Goal: Task Accomplishment & Management: Manage account settings

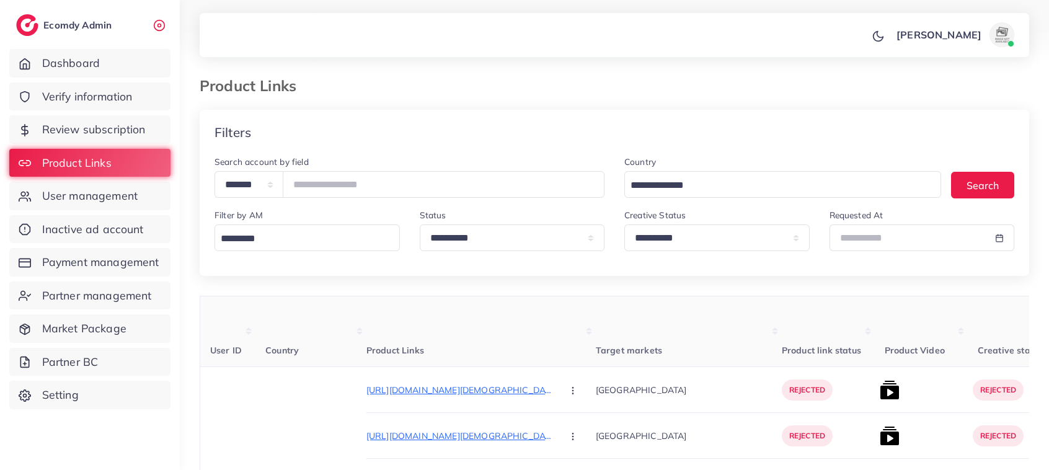
scroll to position [205, 0]
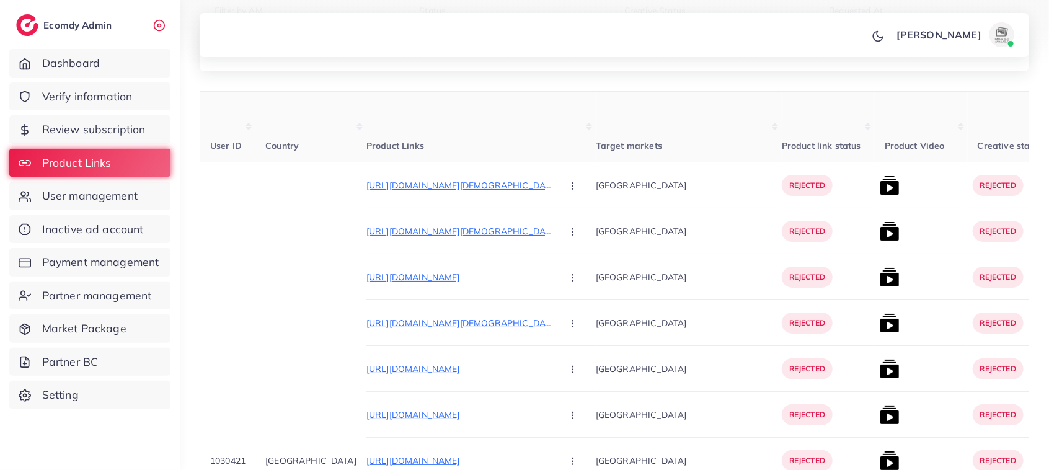
click at [102, 197] on span "User management" at bounding box center [89, 196] width 95 height 16
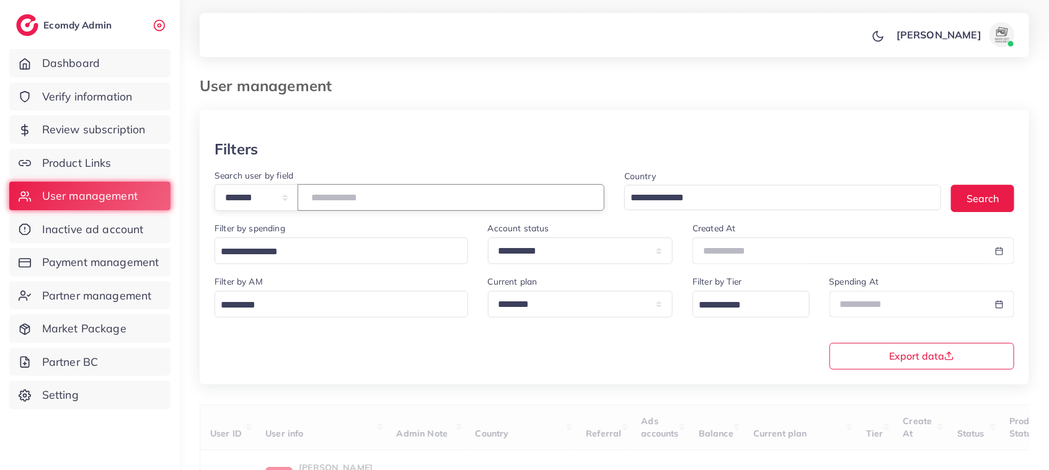
click at [347, 205] on input "number" at bounding box center [451, 197] width 307 height 27
paste input "*******"
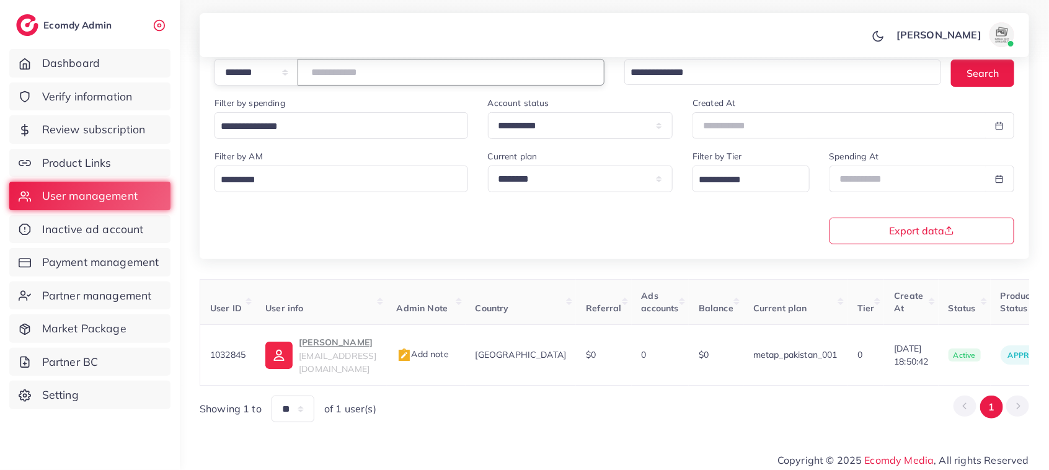
scroll to position [128, 0]
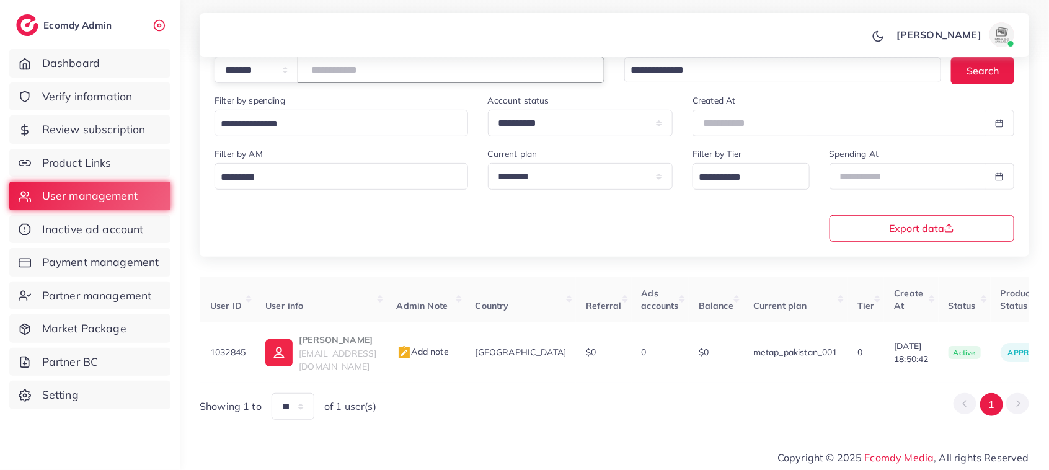
drag, startPoint x: 369, startPoint y: 70, endPoint x: 265, endPoint y: 76, distance: 104.9
click at [265, 76] on div "**********" at bounding box center [409, 69] width 390 height 27
paste input "number"
drag, startPoint x: 371, startPoint y: 76, endPoint x: 294, endPoint y: 79, distance: 76.3
click at [294, 79] on div "**********" at bounding box center [409, 69] width 390 height 27
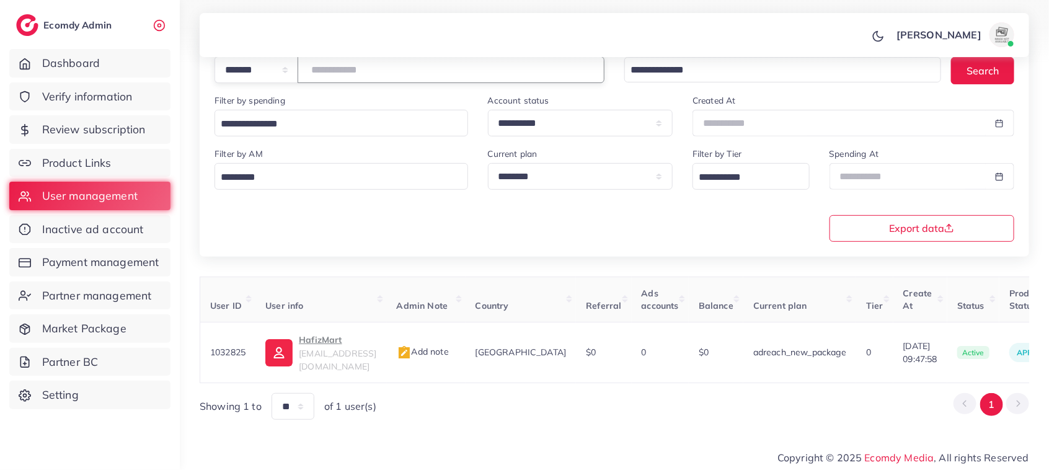
paste input "number"
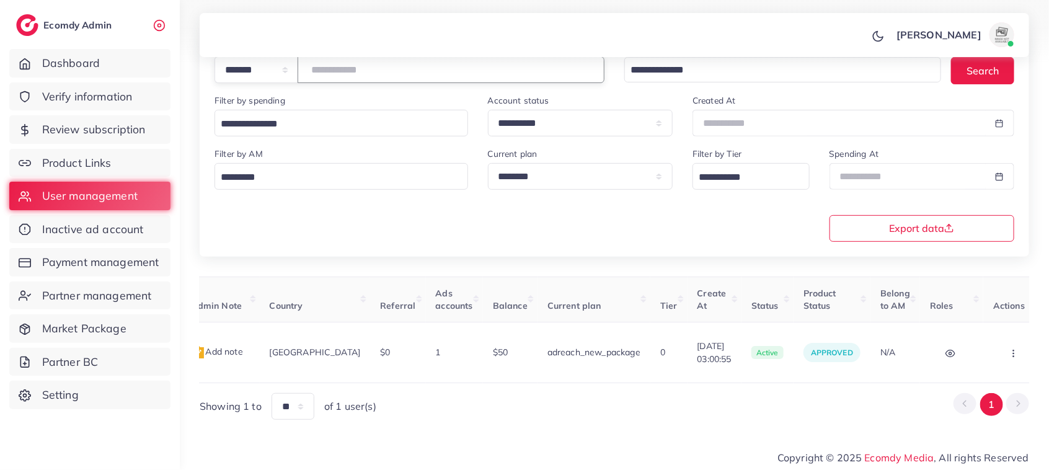
scroll to position [0, 0]
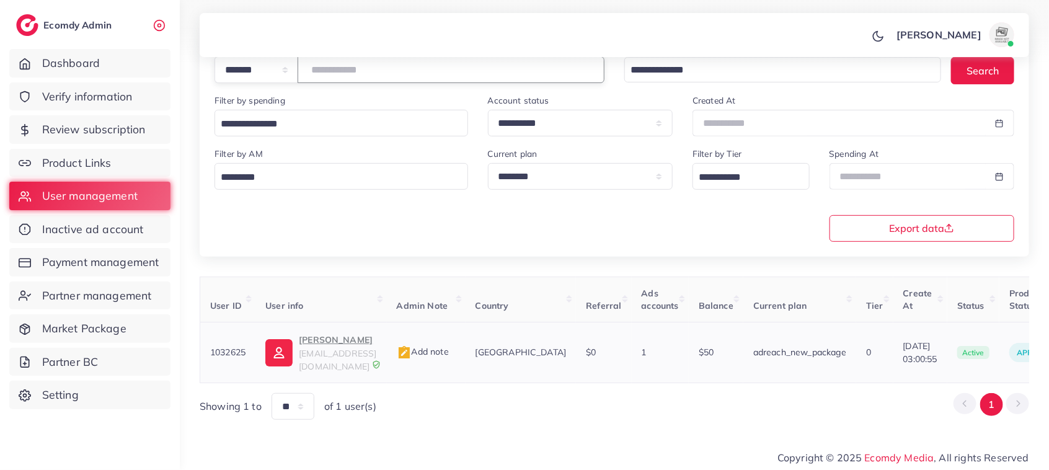
type input "*******"
click at [335, 345] on p "Saqib Mumtaz" at bounding box center [337, 339] width 77 height 15
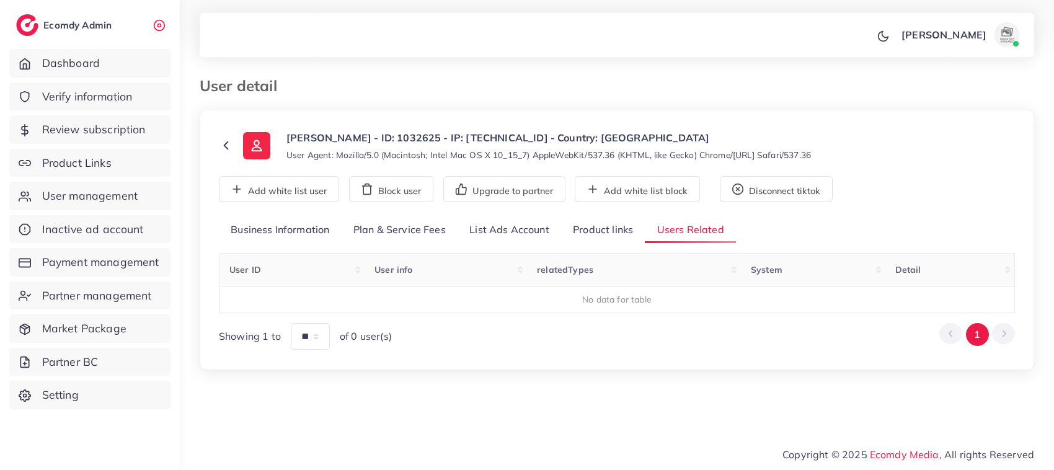
click at [473, 230] on link "List Ads Account" at bounding box center [509, 230] width 104 height 27
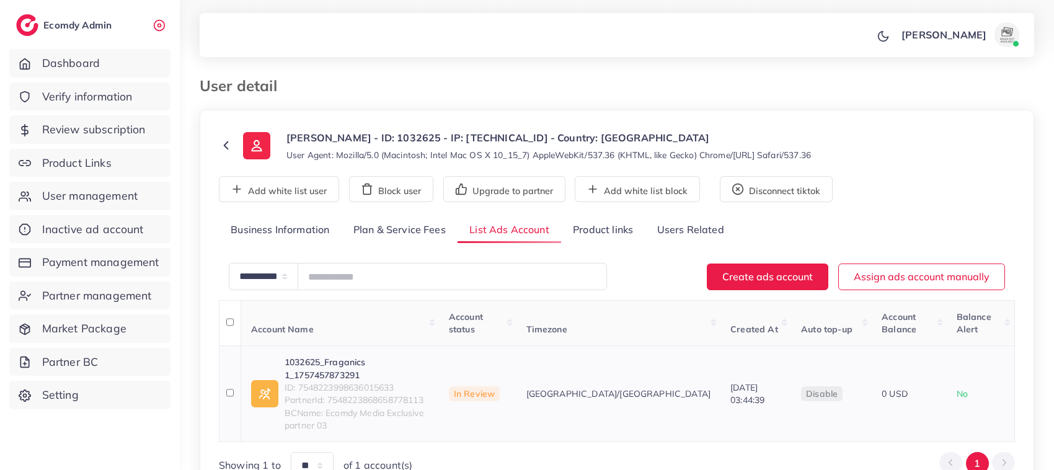
click at [227, 373] on th at bounding box center [230, 394] width 22 height 96
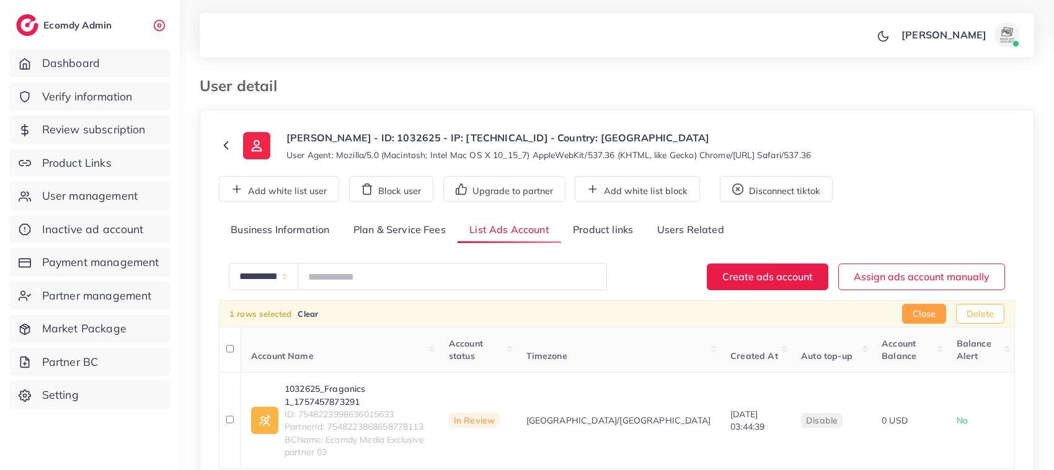
click at [974, 323] on button "Delete" at bounding box center [980, 314] width 48 height 20
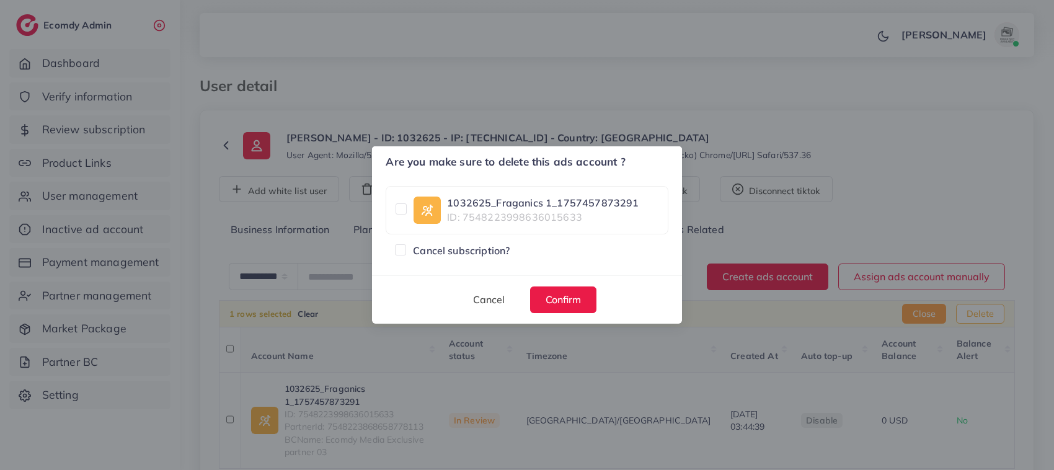
click at [925, 183] on div "Are you make sure to delete this ads account ? × 1032625_Fraganics 1_1757457873…" at bounding box center [527, 235] width 1054 height 470
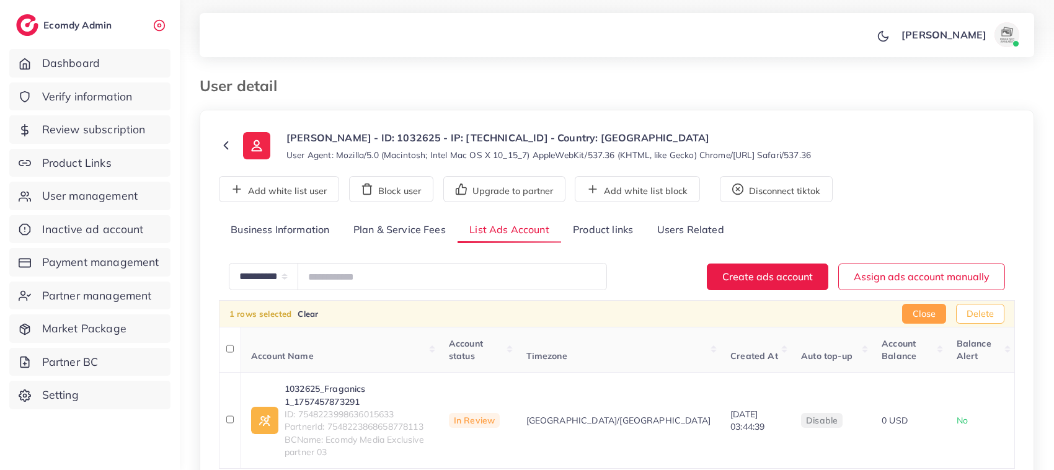
click at [999, 317] on button "Delete" at bounding box center [980, 314] width 48 height 20
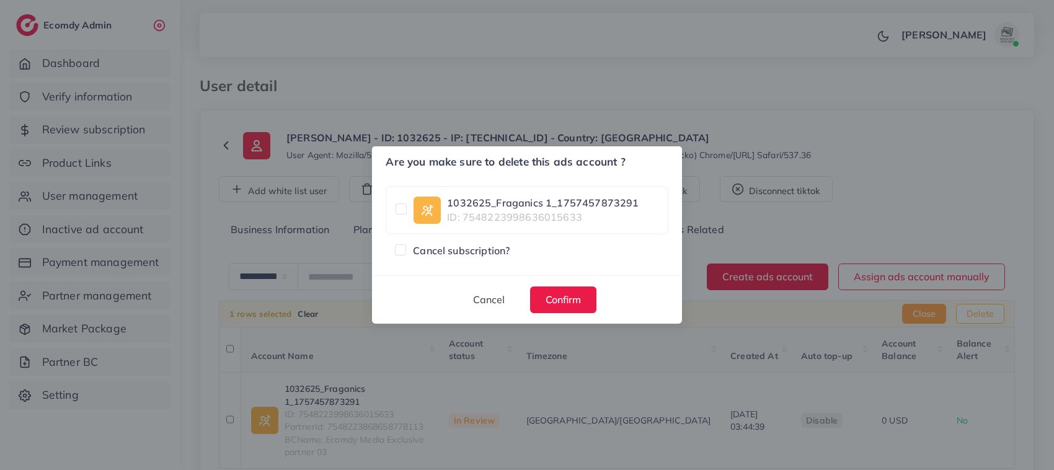
click at [413, 244] on label at bounding box center [413, 244] width 0 height 0
click at [555, 298] on span "Confirm" at bounding box center [563, 299] width 35 height 12
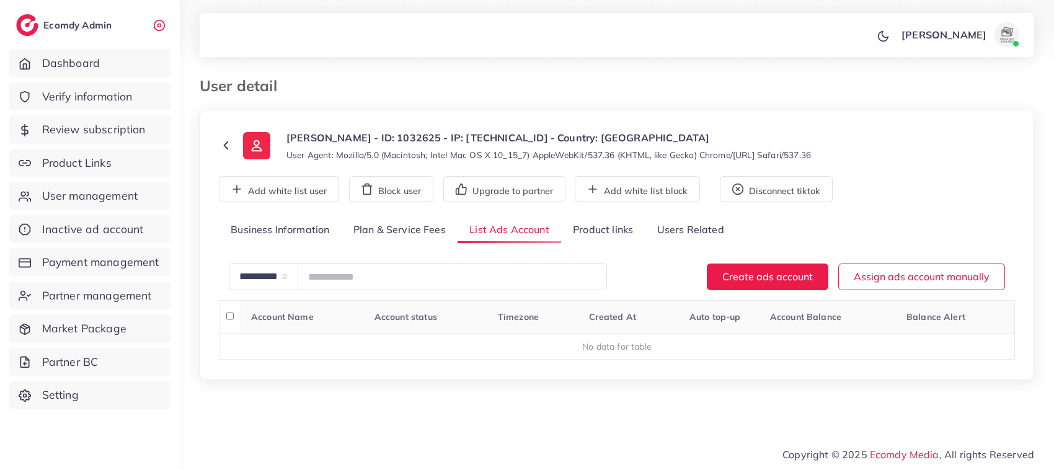
click at [231, 147] on icon at bounding box center [226, 145] width 14 height 14
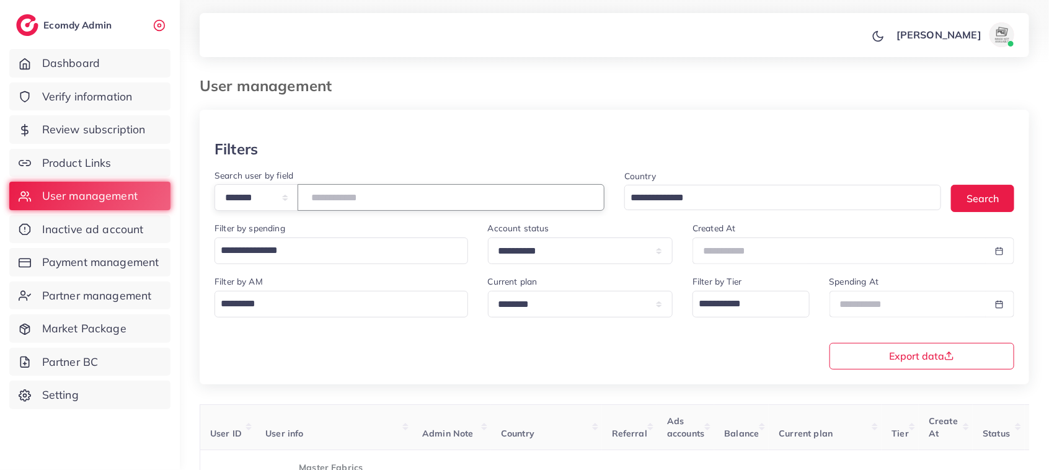
click at [509, 205] on input "number" at bounding box center [451, 197] width 307 height 27
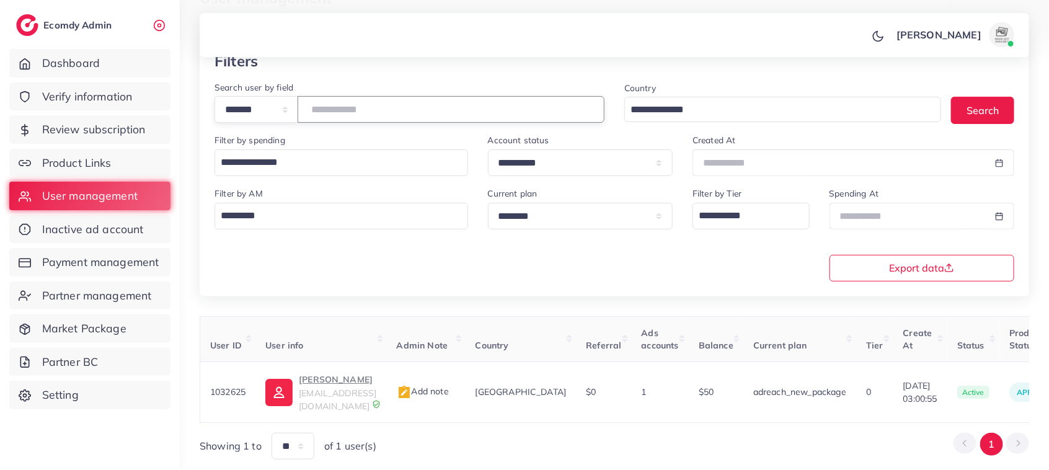
scroll to position [127, 0]
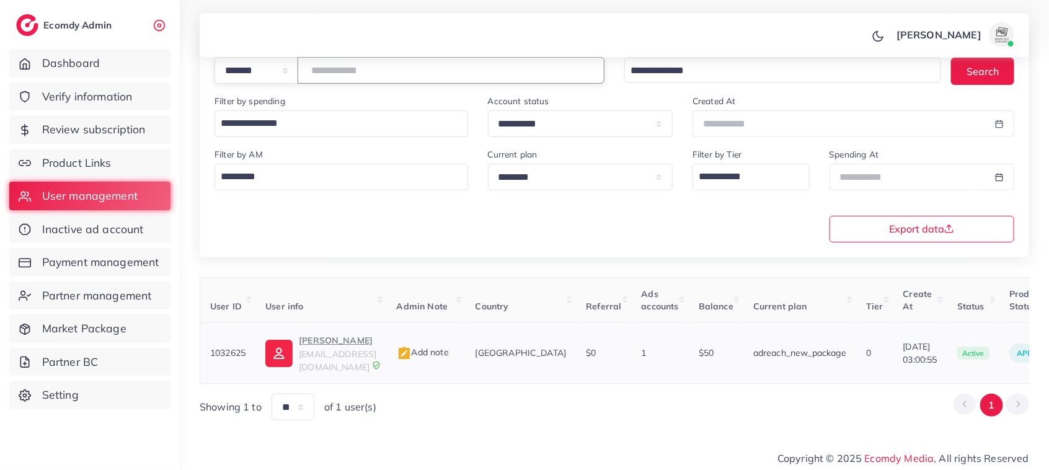
type input "*******"
click at [333, 348] on p "Saqib Mumtaz" at bounding box center [337, 340] width 77 height 15
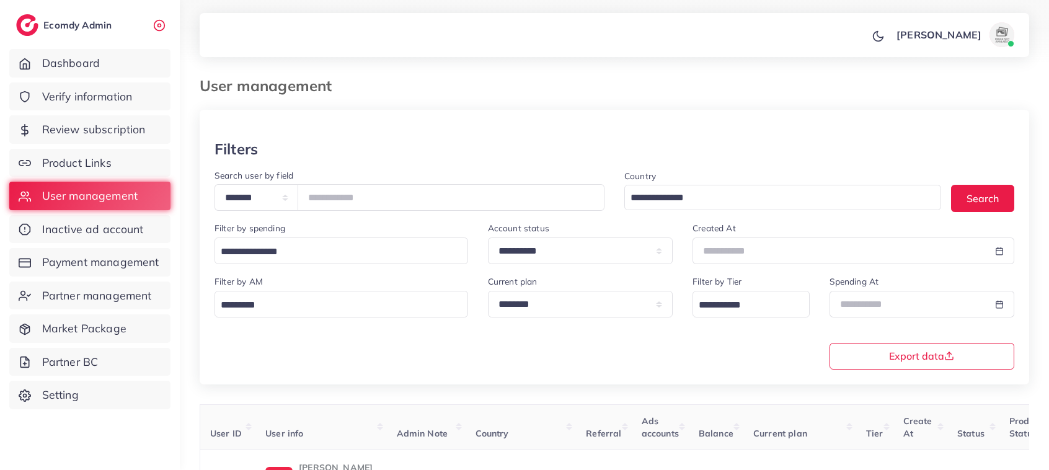
scroll to position [128, 0]
